Goal: Information Seeking & Learning: Check status

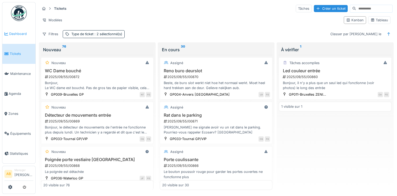
click at [17, 31] on span "Dashboard" at bounding box center [21, 33] width 24 height 5
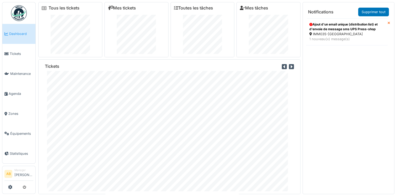
click at [18, 14] on img at bounding box center [19, 13] width 16 height 16
click at [13, 55] on link "Tickets" at bounding box center [18, 54] width 33 height 20
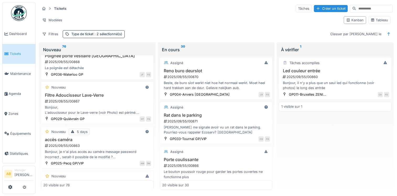
scroll to position [105, 0]
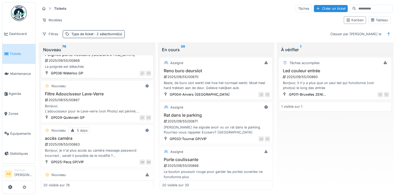
click at [147, 59] on div "Nouveau Poignée porte vestiaire Waterloo 2025/09/55/00868 La poignée est détach…" at bounding box center [97, 59] width 112 height 37
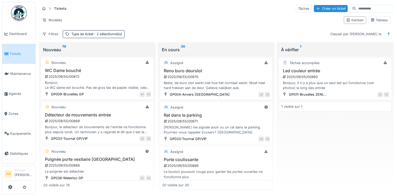
scroll to position [0, 0]
click at [18, 28] on link "Dashboard" at bounding box center [18, 34] width 33 height 20
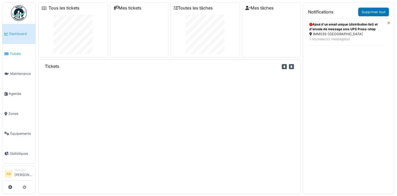
click at [10, 51] on span "Tickets" at bounding box center [22, 53] width 24 height 5
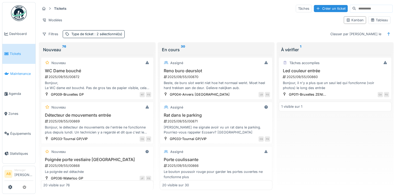
click at [9, 71] on li "Maintenance" at bounding box center [18, 73] width 29 height 5
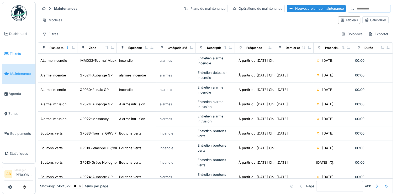
click at [25, 55] on span "Tickets" at bounding box center [22, 53] width 24 height 5
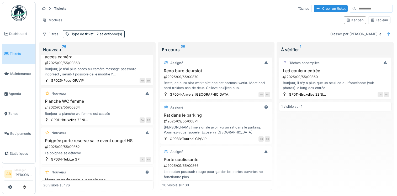
scroll to position [189, 0]
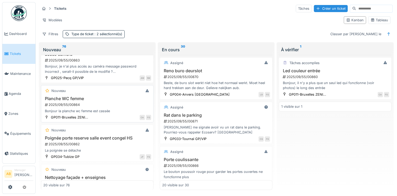
click at [100, 108] on div "Bonjour la planche wc femme est cassée" at bounding box center [97, 110] width 108 height 5
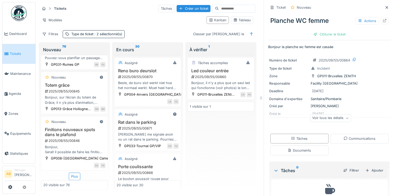
scroll to position [874, 0]
click at [70, 172] on div "Plus" at bounding box center [75, 176] width 12 height 8
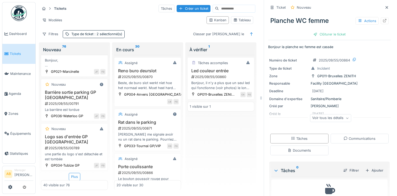
scroll to position [1868, 0]
click at [74, 172] on div "Plus" at bounding box center [75, 176] width 12 height 8
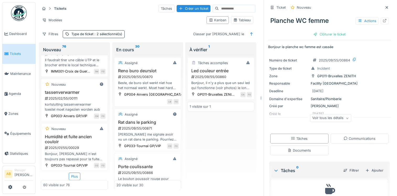
scroll to position [2869, 0]
click at [72, 172] on div "Plus" at bounding box center [75, 176] width 12 height 8
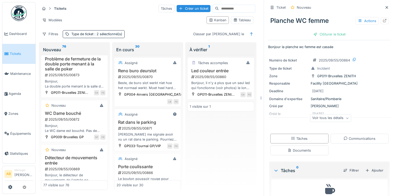
scroll to position [0, 0]
